Goal: Register for event/course

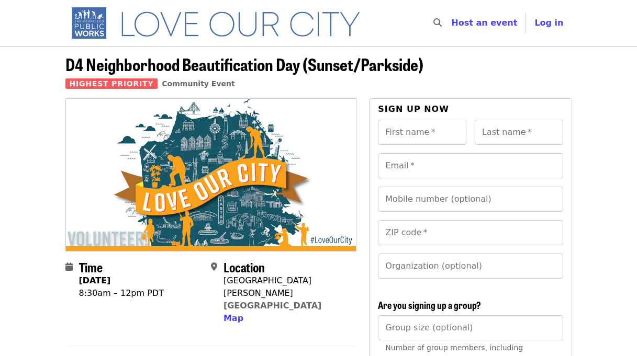
click at [276, 68] on span "D4 Neighborhood Beautification Day (Sunset/Parkside)" at bounding box center [244, 64] width 358 height 25
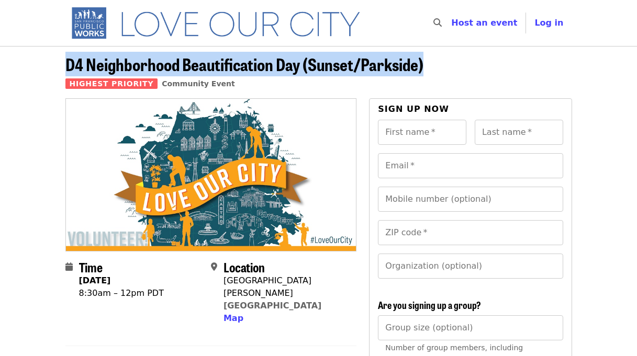
copy span "D4 Neighborhood Beautification Day (Sunset/Parkside)"
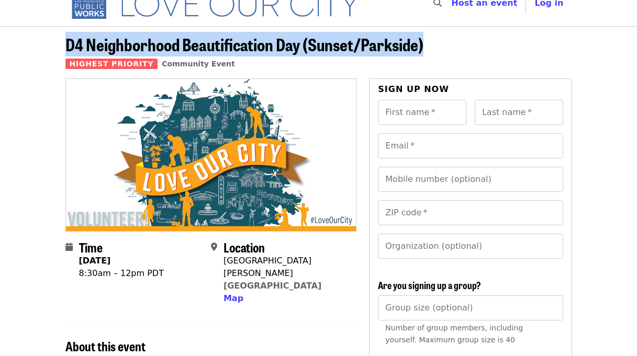
scroll to position [29, 0]
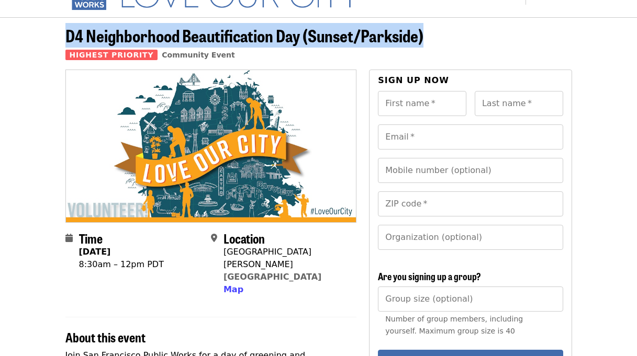
click at [311, 317] on div "About this event" at bounding box center [211, 331] width 292 height 28
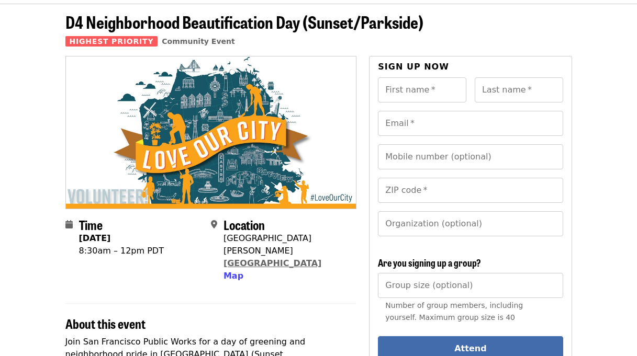
scroll to position [42, 0]
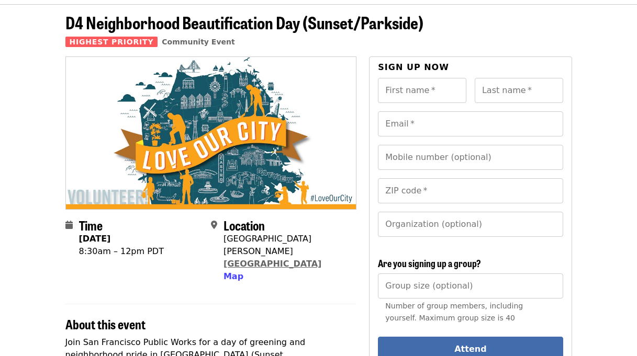
click at [312, 259] on link "[GEOGRAPHIC_DATA]" at bounding box center [272, 264] width 98 height 10
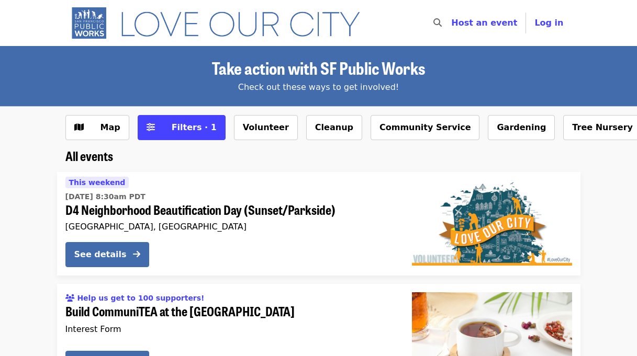
scroll to position [42, 0]
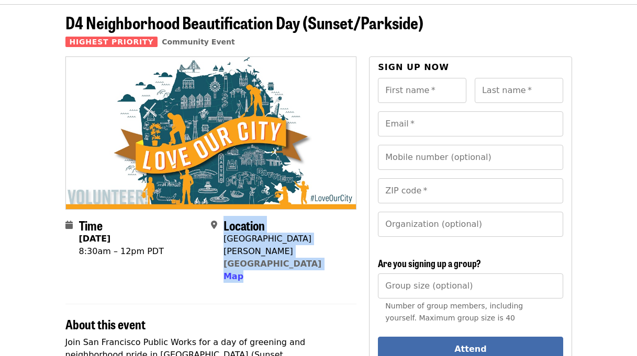
drag, startPoint x: 332, startPoint y: 261, endPoint x: 218, endPoint y: 237, distance: 116.1
click at [218, 237] on div "Location [STREET_ADDRESS][PERSON_NAME] Map" at bounding box center [279, 250] width 137 height 65
click at [218, 237] on span at bounding box center [217, 251] width 13 height 64
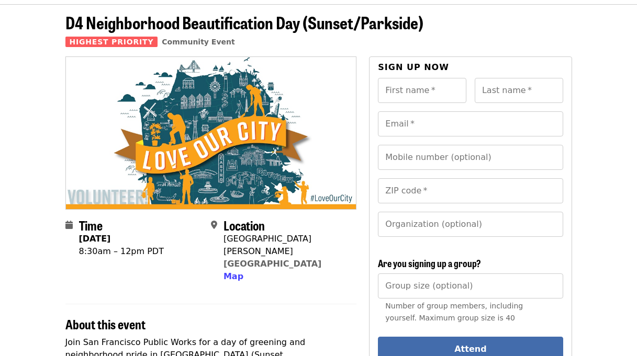
drag, startPoint x: 216, startPoint y: 237, endPoint x: 328, endPoint y: 256, distance: 113.2
click at [328, 256] on div "Location [STREET_ADDRESS][PERSON_NAME] Map" at bounding box center [279, 250] width 137 height 65
click at [328, 256] on div "[STREET_ADDRESS][PERSON_NAME] Map" at bounding box center [285, 258] width 125 height 50
drag, startPoint x: 328, startPoint y: 254, endPoint x: 223, endPoint y: 241, distance: 105.0
click at [223, 241] on div "[STREET_ADDRESS][PERSON_NAME] Map" at bounding box center [285, 258] width 125 height 50
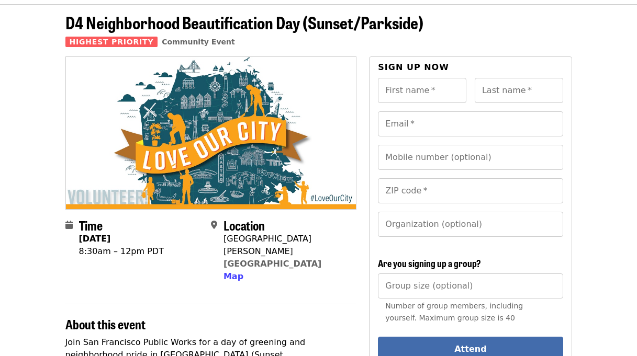
copy span "[STREET_ADDRESS][PERSON_NAME]"
